Goal: Information Seeking & Learning: Learn about a topic

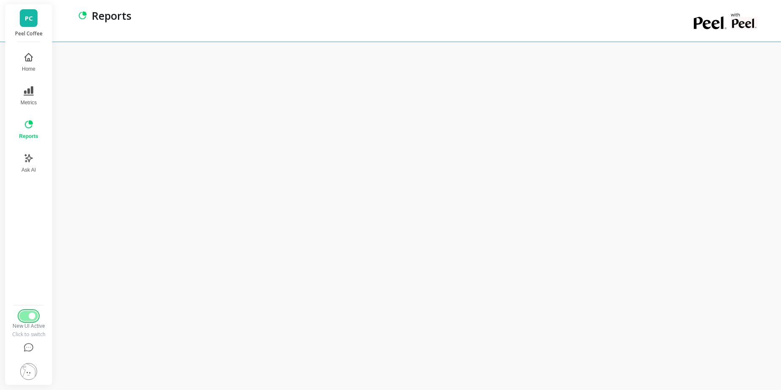
click at [30, 318] on span "Switch to Legacy UI" at bounding box center [32, 316] width 7 height 7
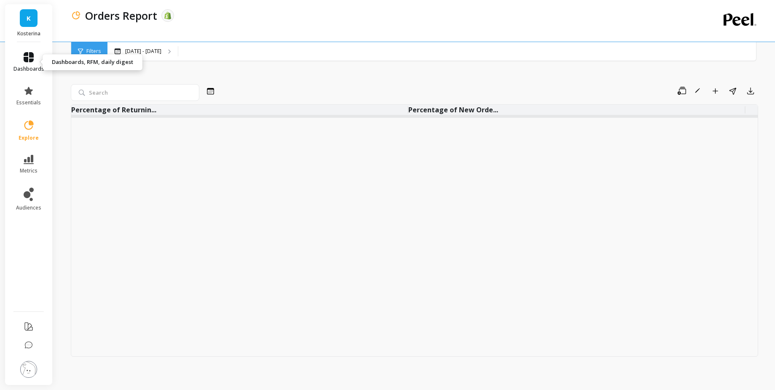
click at [36, 61] on link "dashboards" at bounding box center [28, 62] width 31 height 20
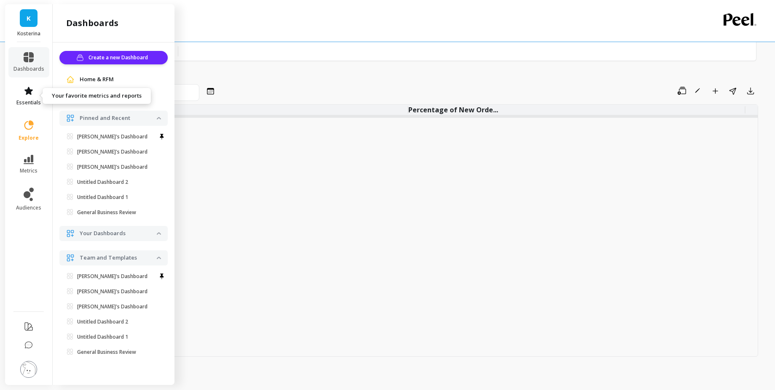
click at [32, 98] on link "essentials" at bounding box center [28, 96] width 31 height 20
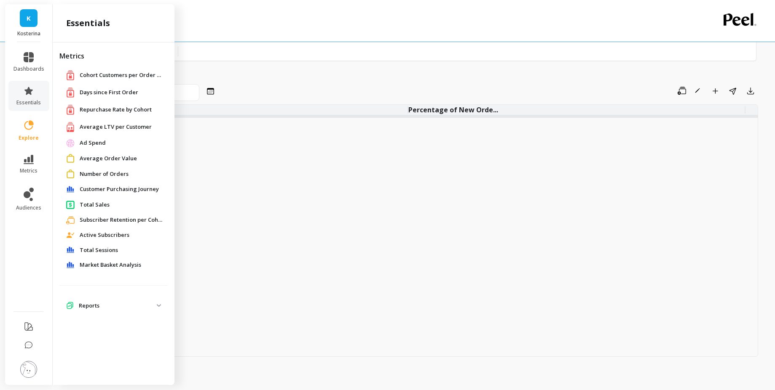
click at [124, 262] on span "Market Basket Analysis" at bounding box center [110, 265] width 61 height 8
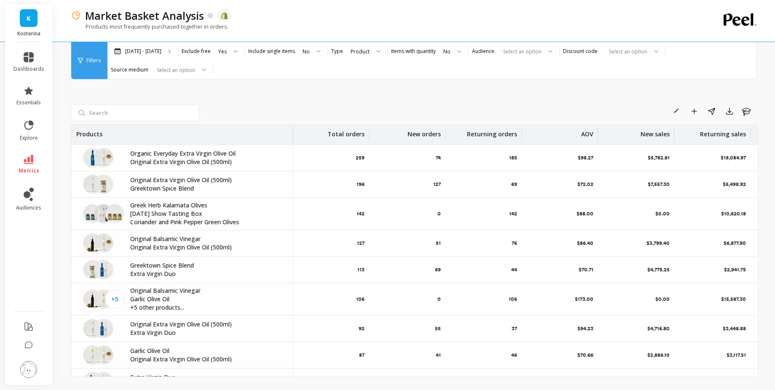
drag, startPoint x: 196, startPoint y: 129, endPoint x: 291, endPoint y: 141, distance: 95.4
click at [291, 141] on div at bounding box center [292, 134] width 2 height 13
click at [213, 152] on p "Organic Everyday Extra Virgin Olive Oil" at bounding box center [206, 154] width 152 height 8
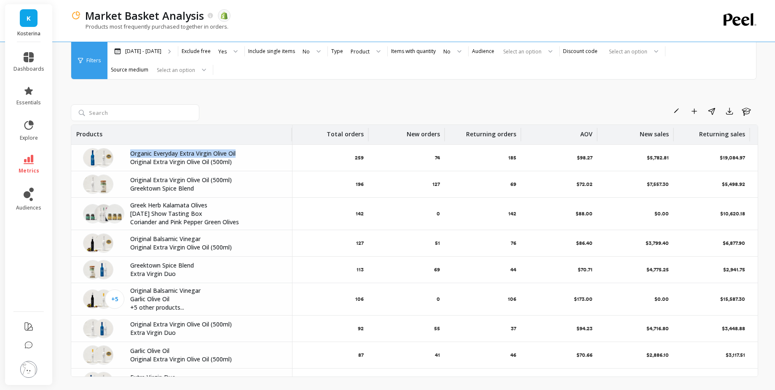
copy p "Organic Everyday Extra Virgin Olive Oil"
click at [178, 160] on p "Original Extra Virgin Olive Oil (500ml)" at bounding box center [206, 162] width 152 height 8
copy p "Original Extra Virgin Olive Oil (500ml)"
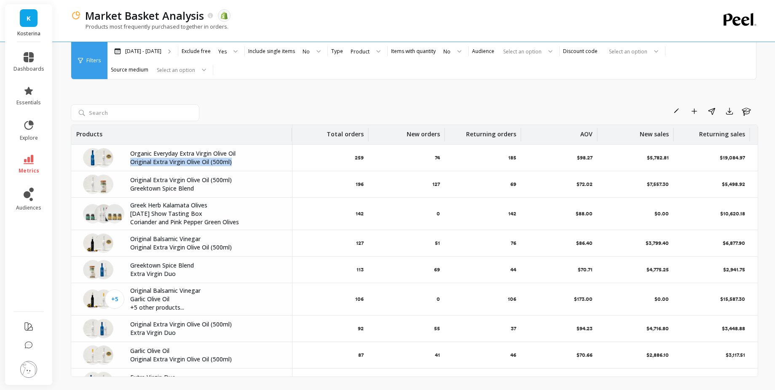
click at [219, 166] on div "Organic Everyday Extra Virgin Olive Oil Original Extra Virgin Olive Oil (500ml)" at bounding box center [181, 158] width 221 height 26
